Goal: Task Accomplishment & Management: Manage account settings

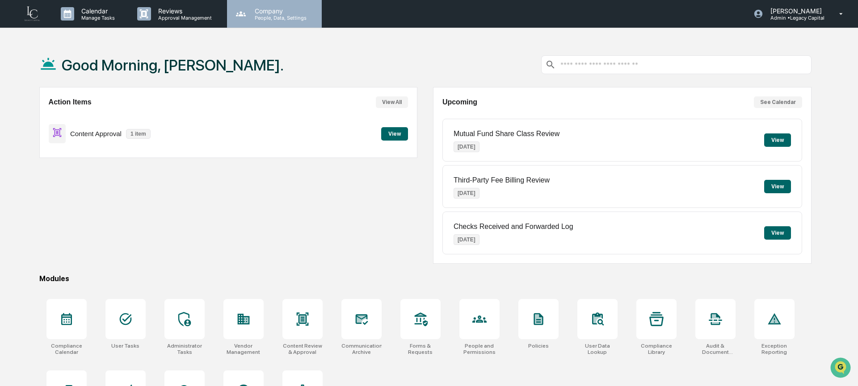
click at [277, 17] on p "People, Data, Settings" at bounding box center [278, 18] width 63 height 6
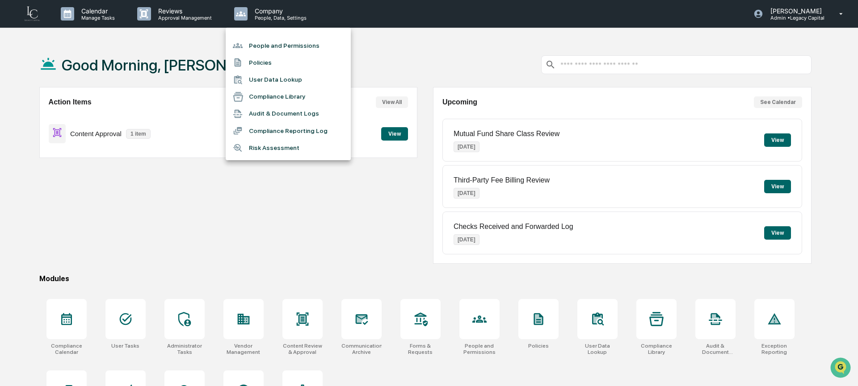
click at [280, 48] on li "People and Permissions" at bounding box center [288, 45] width 125 height 17
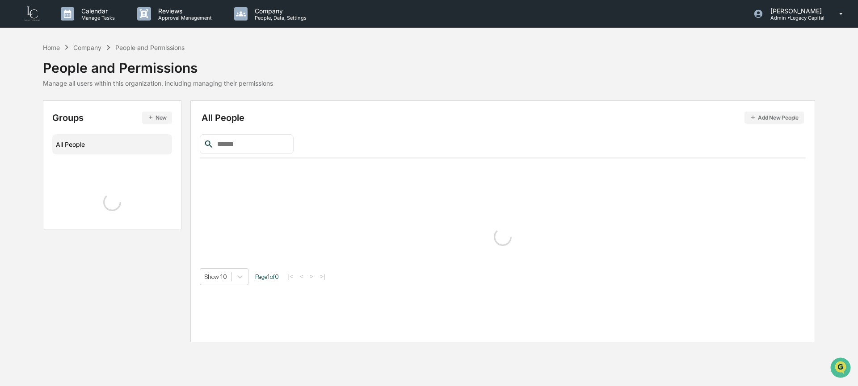
click at [280, 48] on div "Home Company People and Permissions People and Permissions Manage all users wit…" at bounding box center [429, 64] width 772 height 45
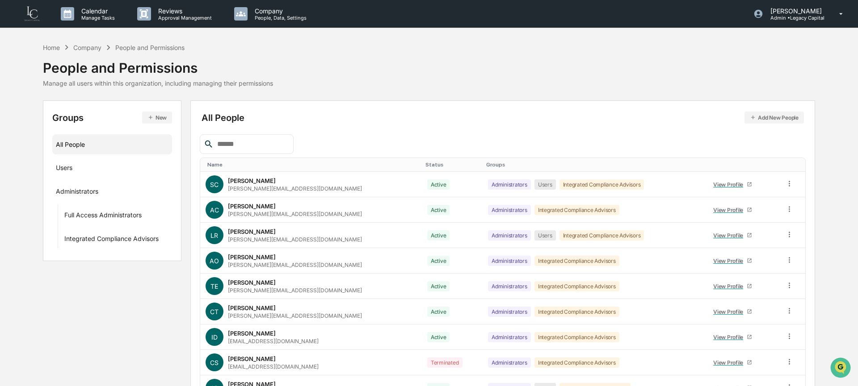
click at [253, 144] on input "text" at bounding box center [252, 144] width 76 height 12
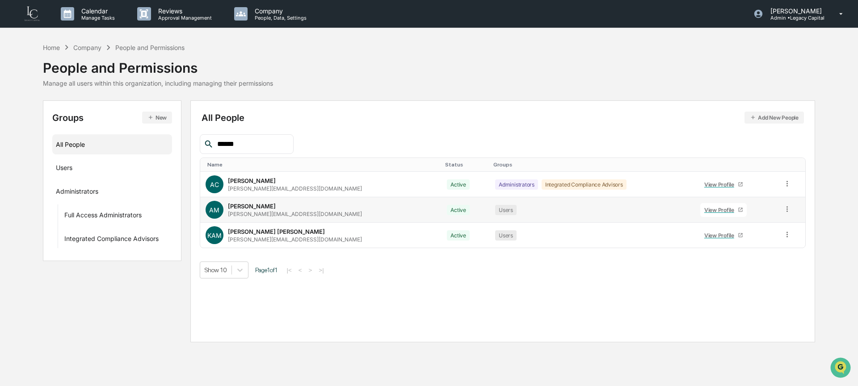
type input "******"
click at [786, 214] on div at bounding box center [787, 210] width 8 height 10
click at [775, 236] on div "Change Status" at bounding box center [747, 241] width 74 height 11
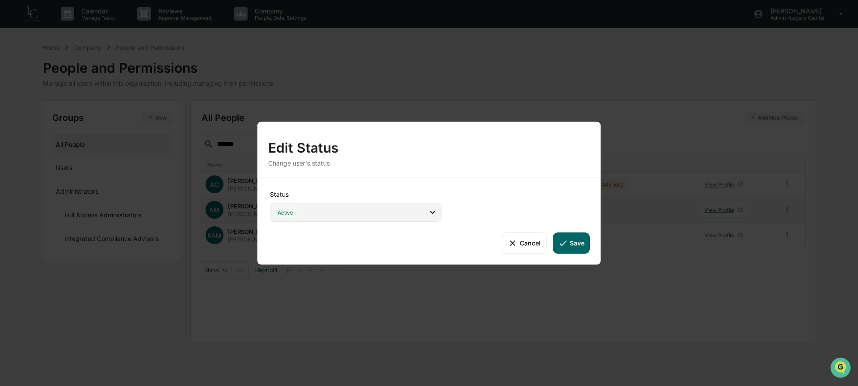
click at [411, 217] on div "Active" at bounding box center [356, 212] width 172 height 18
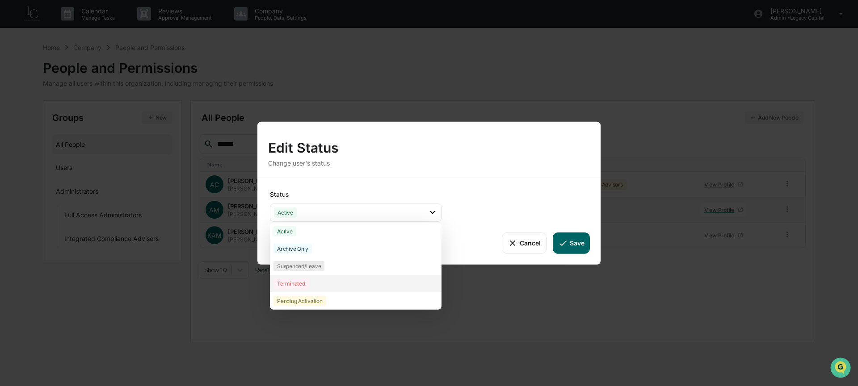
click at [396, 288] on div "Terminated" at bounding box center [356, 283] width 172 height 17
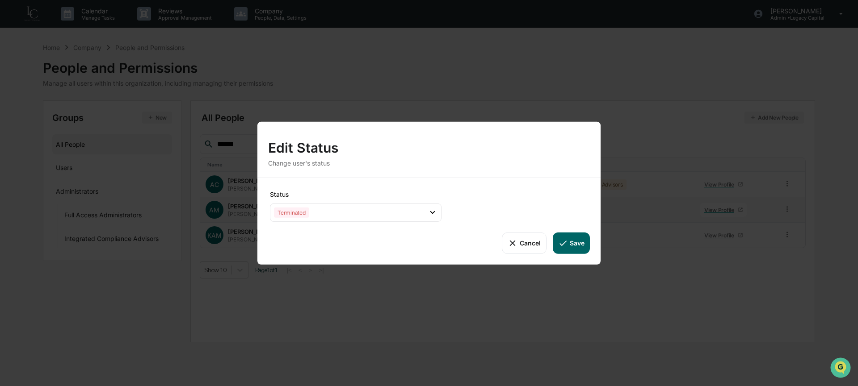
click at [566, 240] on icon at bounding box center [563, 243] width 10 height 10
